Goal: Information Seeking & Learning: Learn about a topic

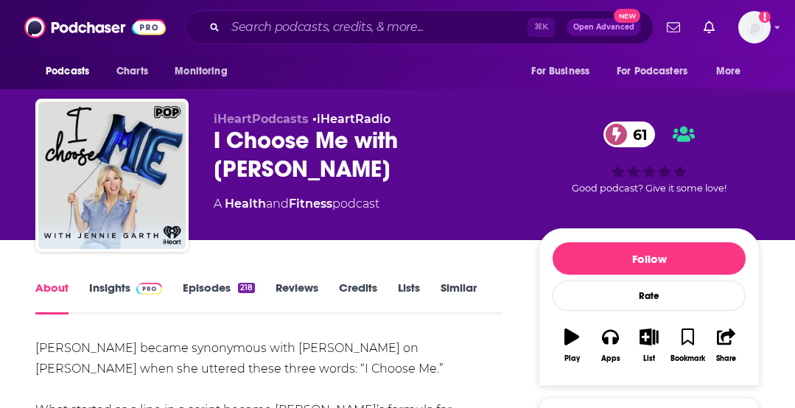
scroll to position [66, 0]
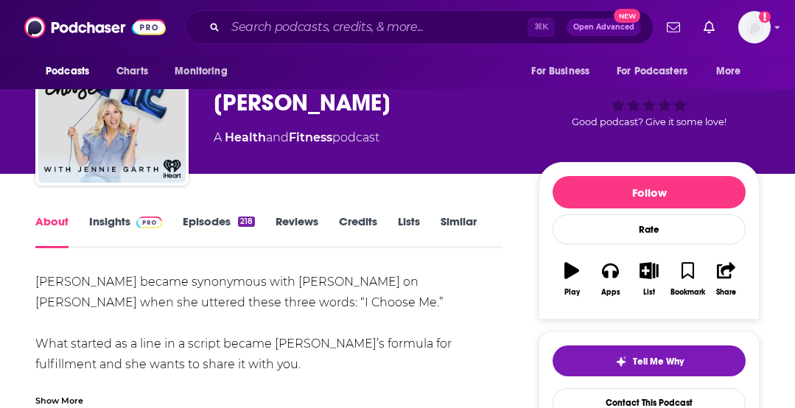
click at [116, 229] on link "Insights" at bounding box center [125, 231] width 73 height 34
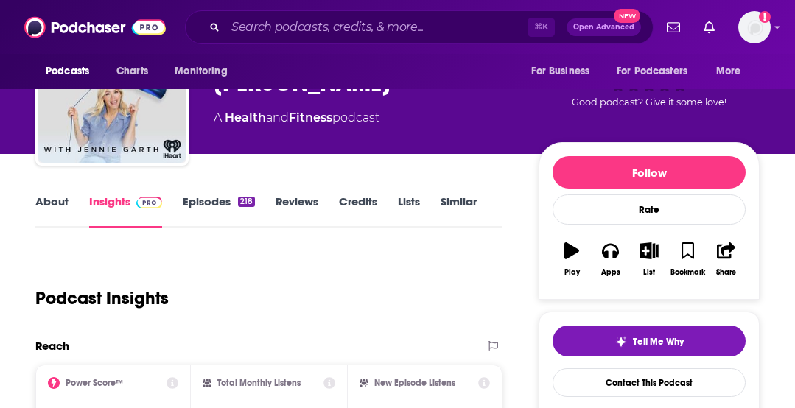
scroll to position [205, 0]
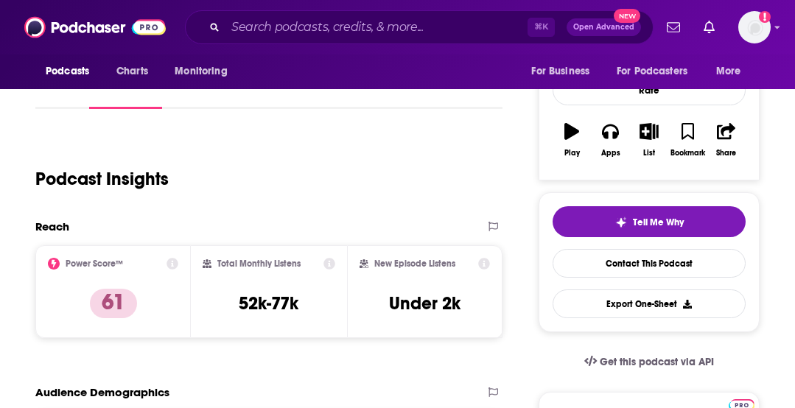
click at [172, 261] on icon at bounding box center [172, 264] width 12 height 12
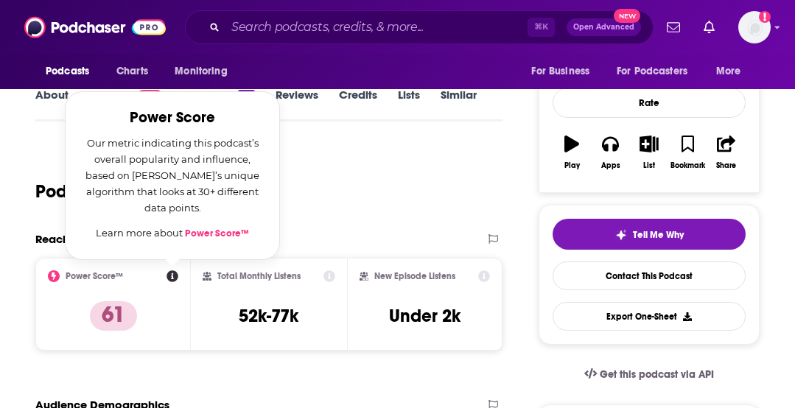
scroll to position [191, 0]
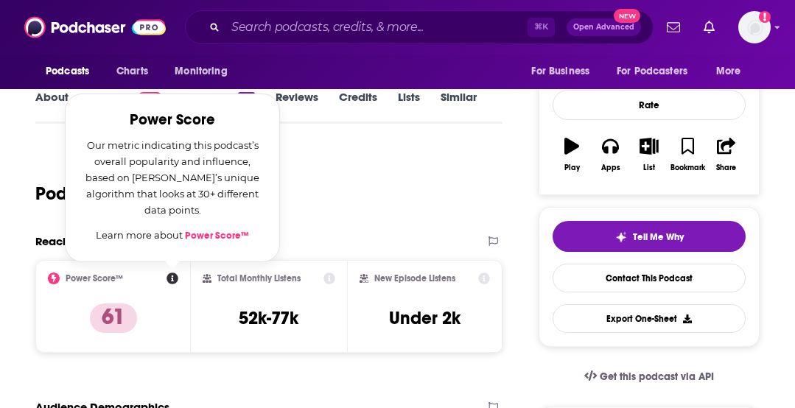
click at [385, 231] on div "Podcast Insights" at bounding box center [268, 190] width 467 height 87
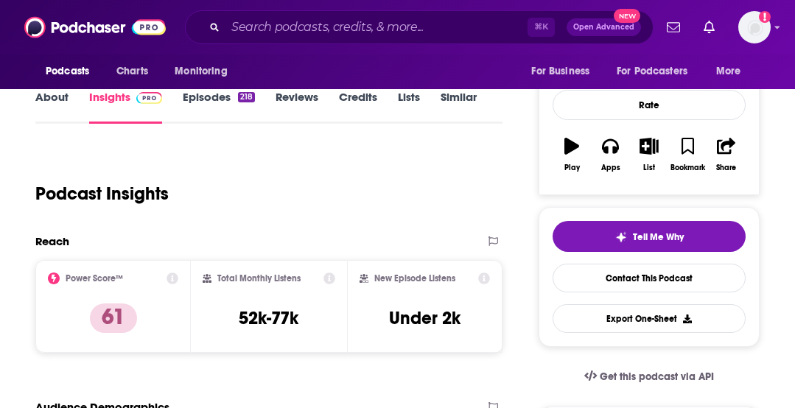
click at [172, 278] on icon at bounding box center [172, 278] width 12 height 12
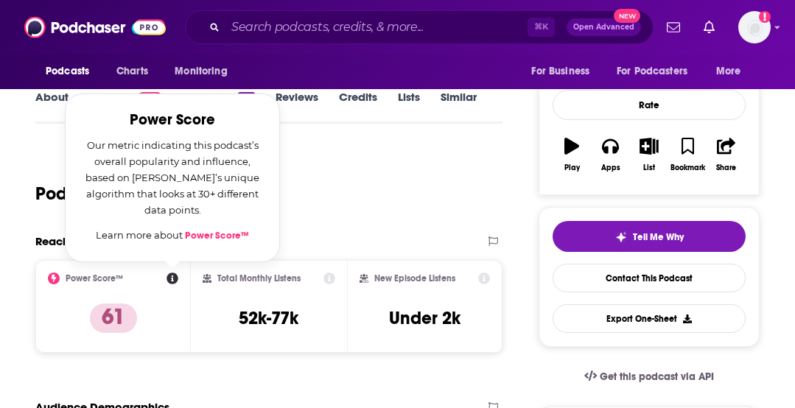
click at [225, 239] on link "Power Score™" at bounding box center [217, 236] width 64 height 12
click at [325, 179] on div "Podcast Insights" at bounding box center [262, 184] width 455 height 75
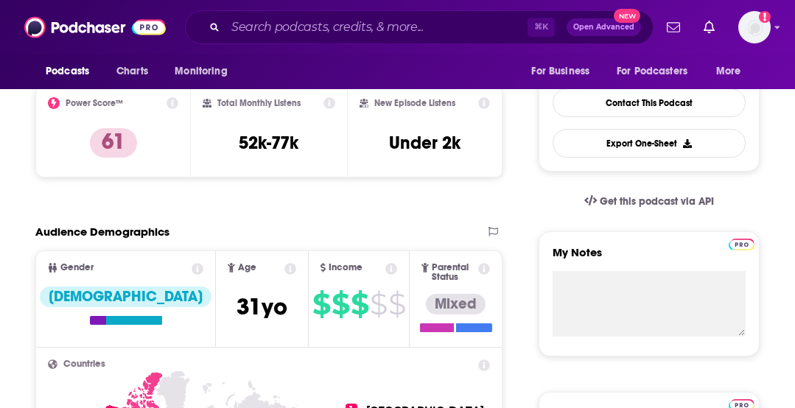
scroll to position [409, 0]
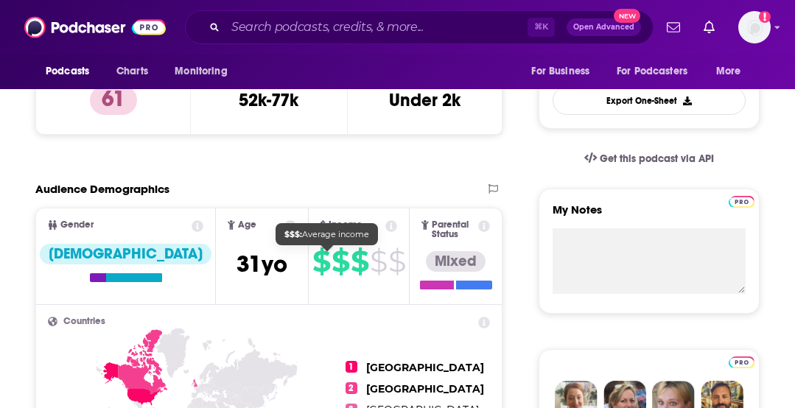
click at [370, 261] on span "$" at bounding box center [378, 262] width 17 height 24
click at [331, 255] on span "$" at bounding box center [340, 262] width 18 height 24
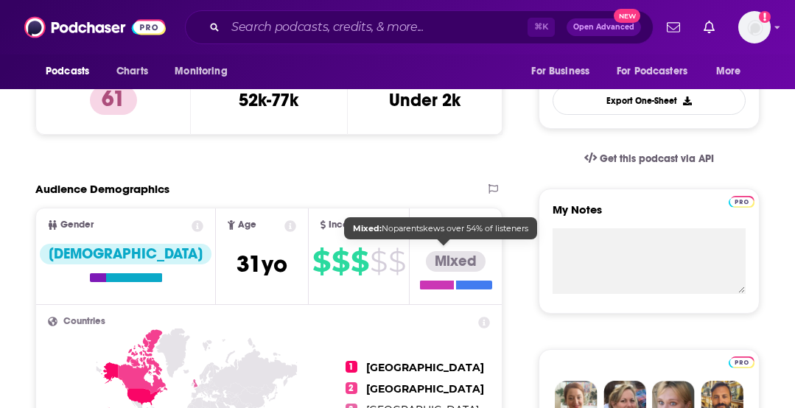
click at [433, 317] on h2 "Countries" at bounding box center [269, 322] width 442 height 10
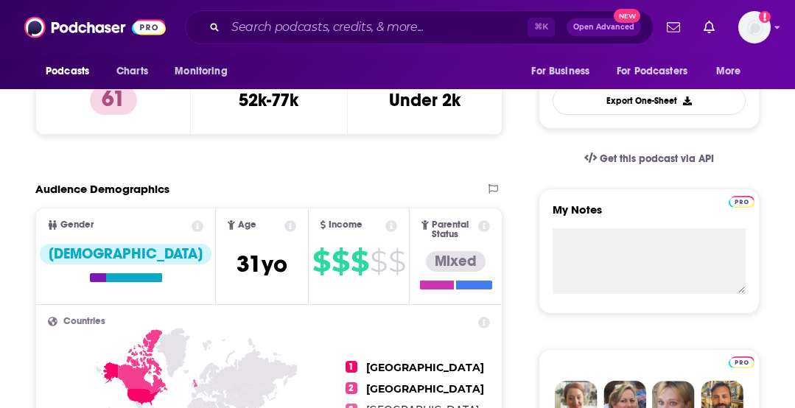
click at [484, 225] on icon at bounding box center [484, 226] width 12 height 12
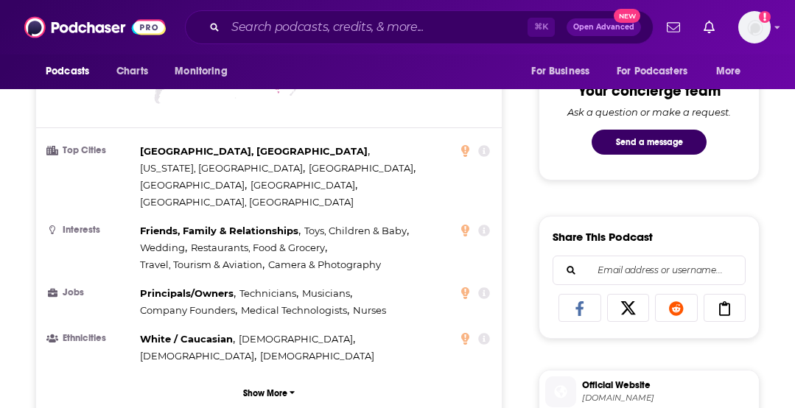
scroll to position [788, 0]
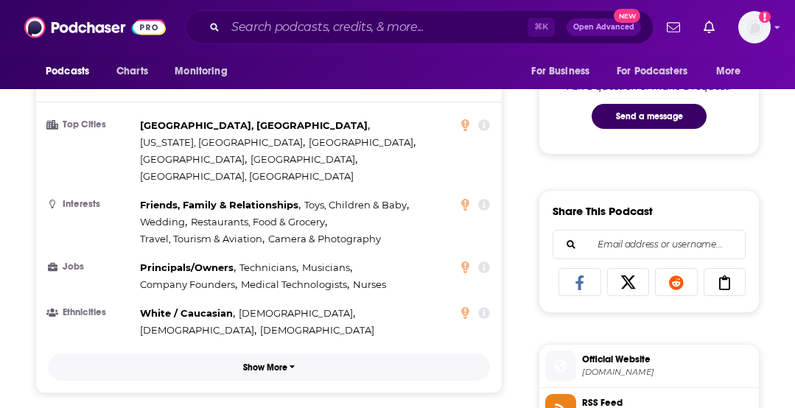
click at [287, 353] on button "Show More" at bounding box center [269, 366] width 442 height 27
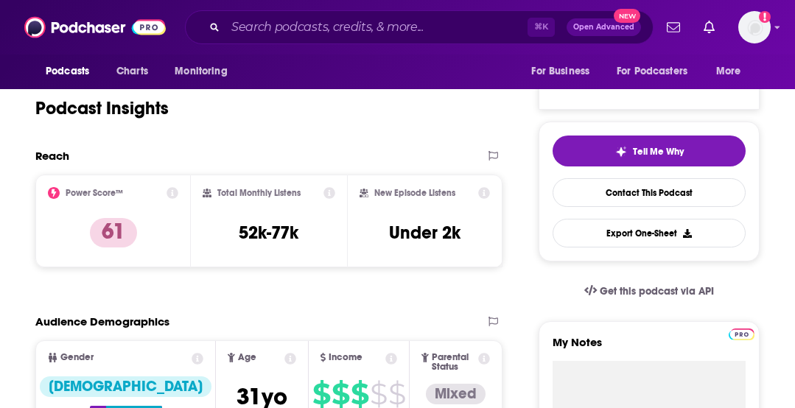
scroll to position [288, 0]
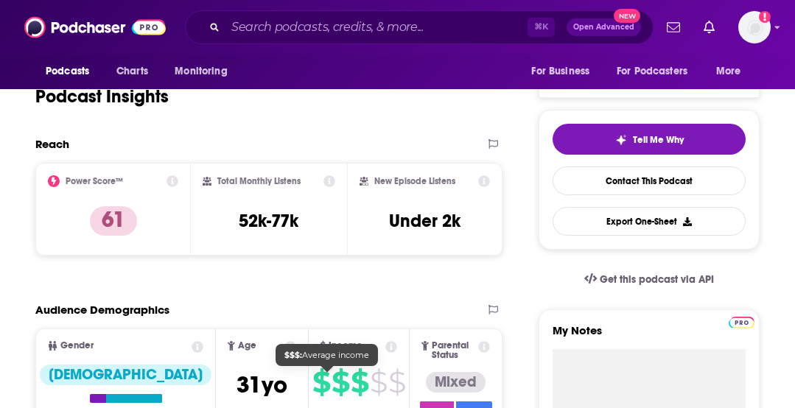
click at [331, 370] on span "$" at bounding box center [340, 382] width 18 height 24
click at [385, 349] on icon at bounding box center [391, 347] width 12 height 12
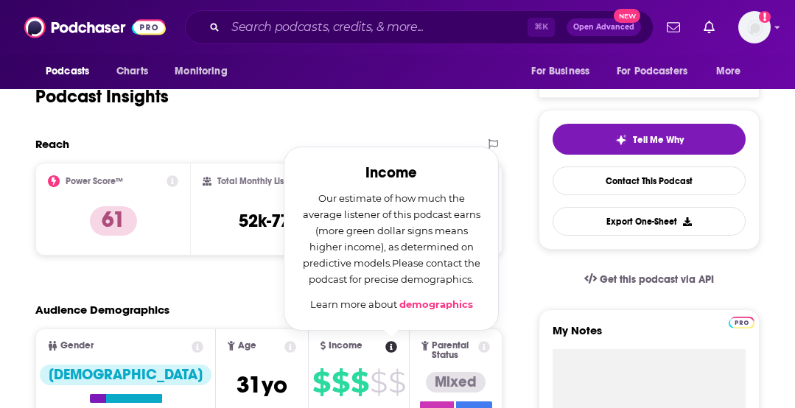
click at [411, 299] on link "demographics" at bounding box center [436, 304] width 74 height 12
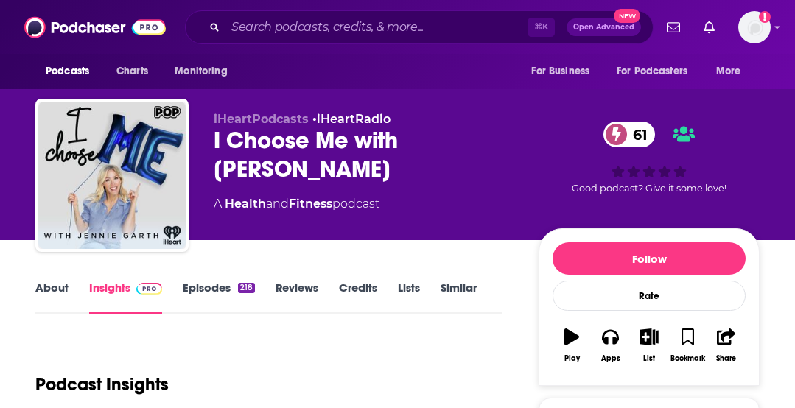
scroll to position [1, 0]
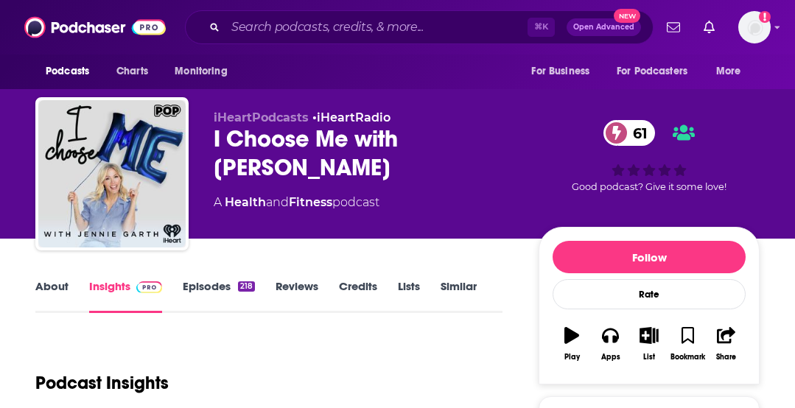
click at [627, 131] on span at bounding box center [616, 133] width 26 height 26
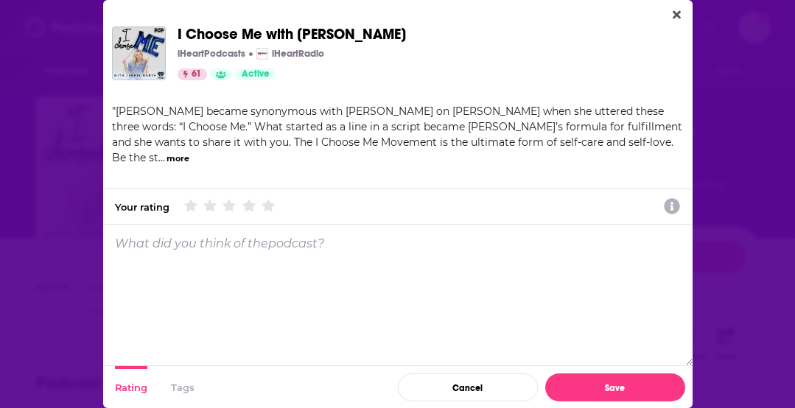
click at [189, 152] on button "more" at bounding box center [177, 158] width 23 height 13
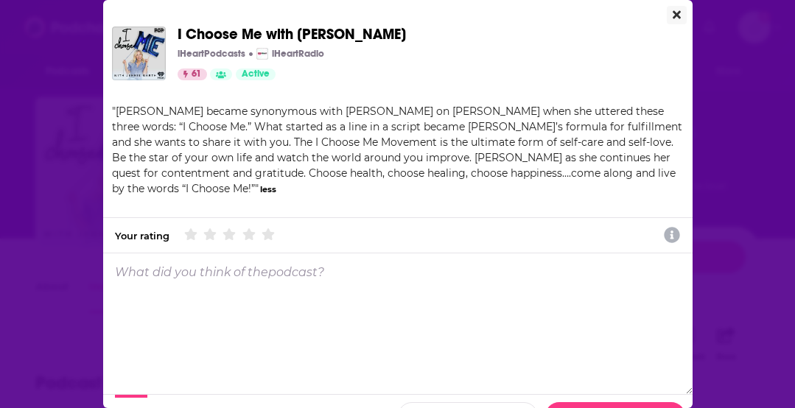
click at [671, 10] on button "Close" at bounding box center [676, 15] width 20 height 18
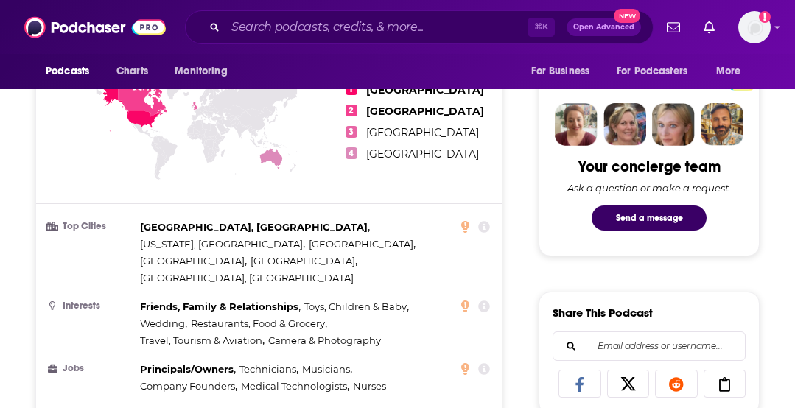
scroll to position [378, 0]
